Goal: Task Accomplishment & Management: Use online tool/utility

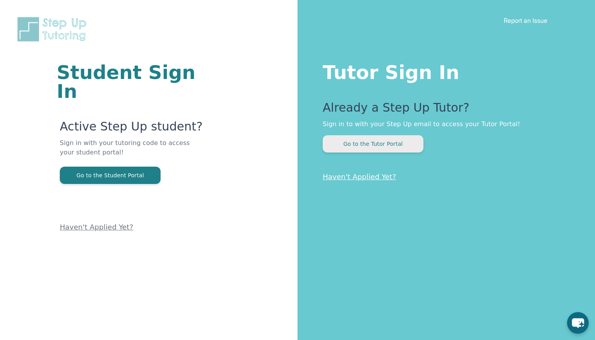
click at [381, 152] on button "Go to the Tutor Portal" at bounding box center [373, 143] width 101 height 17
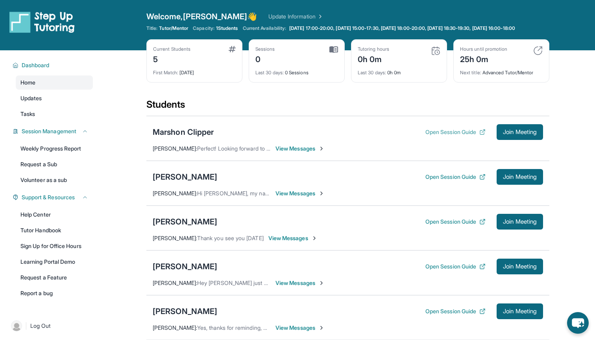
click at [459, 136] on button "Open Session Guide" at bounding box center [455, 132] width 60 height 8
click at [513, 135] on span "Join Meeting" at bounding box center [520, 132] width 34 height 5
click at [302, 153] on span "View Messages" at bounding box center [299, 149] width 49 height 8
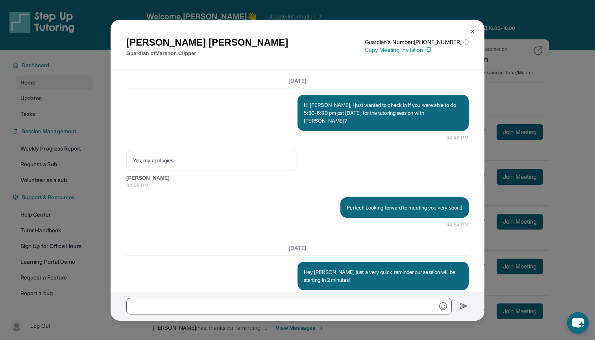
scroll to position [781, 0]
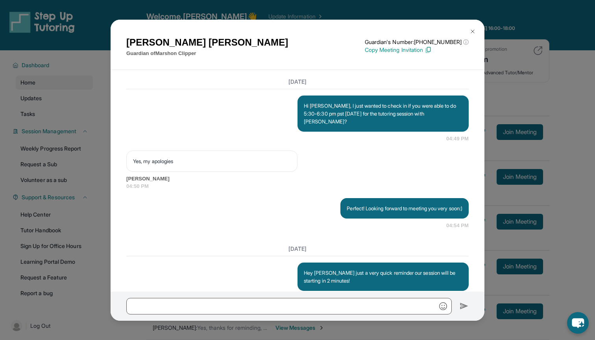
click at [468, 32] on button at bounding box center [473, 32] width 16 height 16
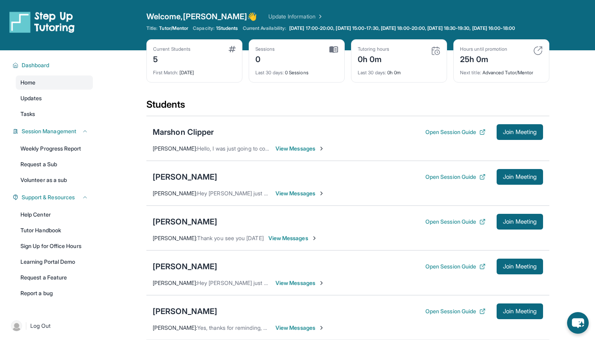
click at [429, 59] on div "Tutoring hours 0h 0m" at bounding box center [399, 55] width 83 height 19
click at [437, 55] on img at bounding box center [435, 50] width 9 height 9
click at [422, 57] on div "Tutoring hours 0h 0m" at bounding box center [399, 55] width 83 height 19
click at [377, 52] on div "Tutoring hours" at bounding box center [373, 49] width 31 height 6
click at [371, 65] on div "0h 0m" at bounding box center [373, 58] width 31 height 13
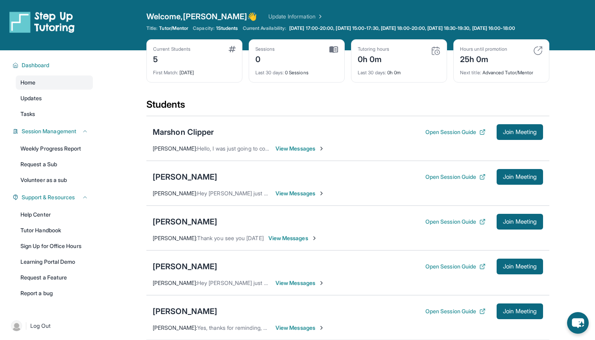
click at [371, 76] on span "Last 30 days :" at bounding box center [372, 73] width 28 height 6
